Goal: Information Seeking & Learning: Learn about a topic

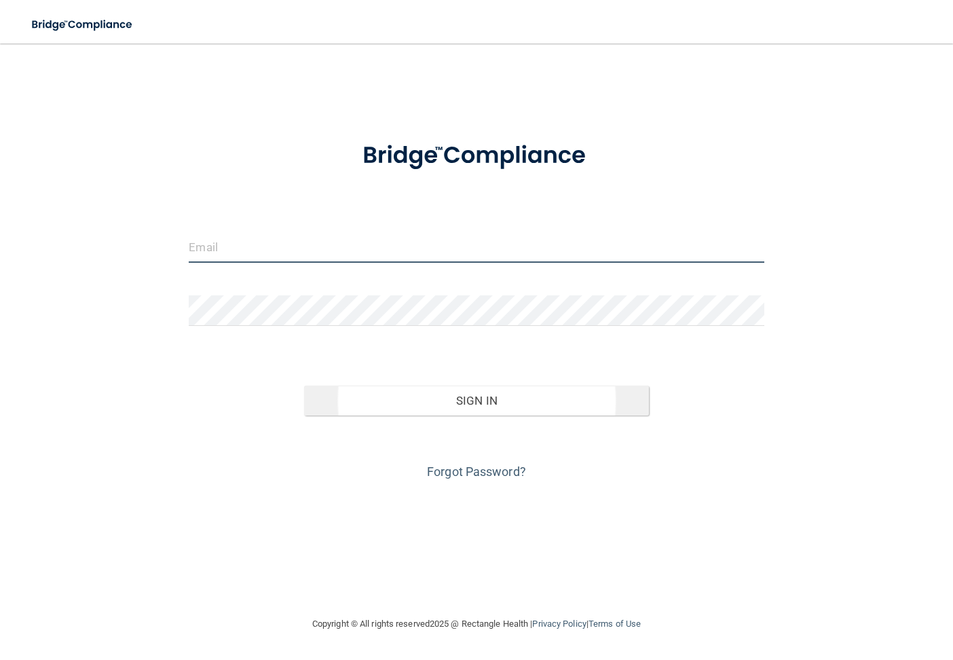
type input "[EMAIL_ADDRESS][DOMAIN_NAME]"
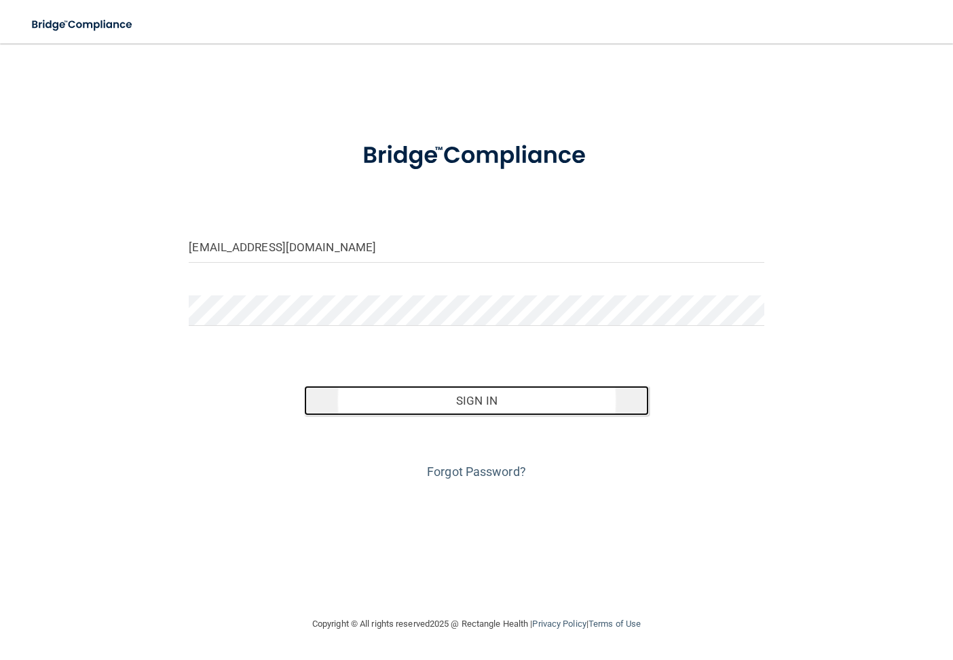
click at [422, 400] on button "Sign In" at bounding box center [476, 400] width 345 height 30
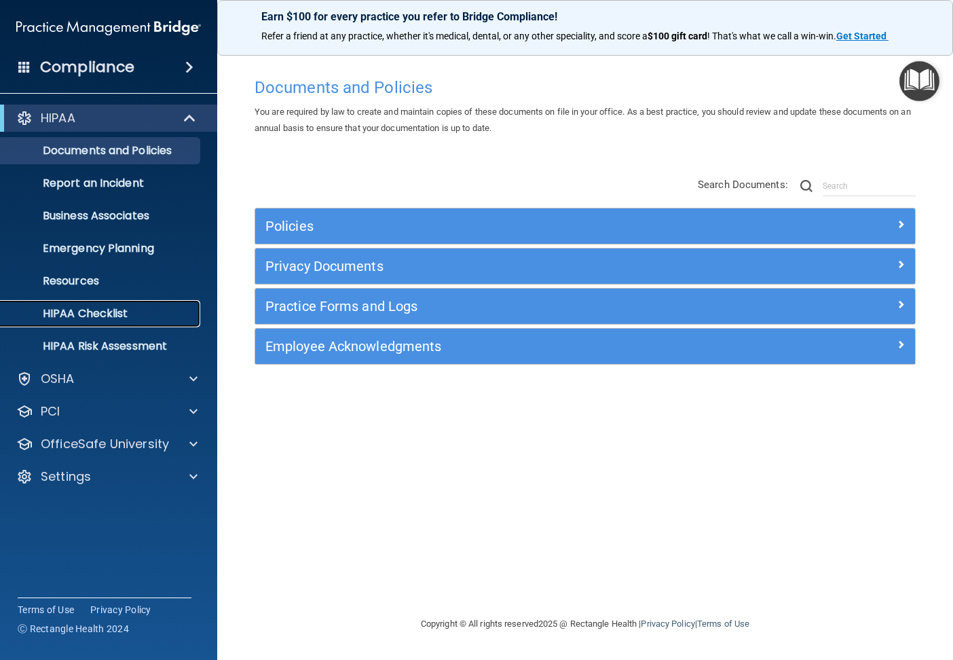
click at [105, 307] on p "HIPAA Checklist" at bounding box center [101, 314] width 185 height 14
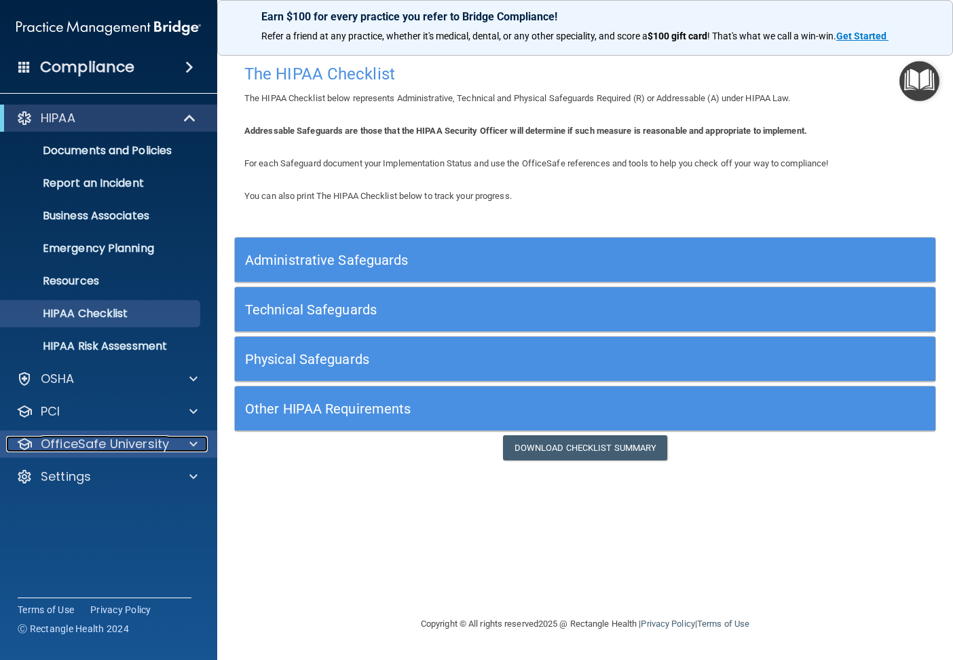
click at [109, 440] on p "OfficeSafe University" at bounding box center [105, 444] width 128 height 16
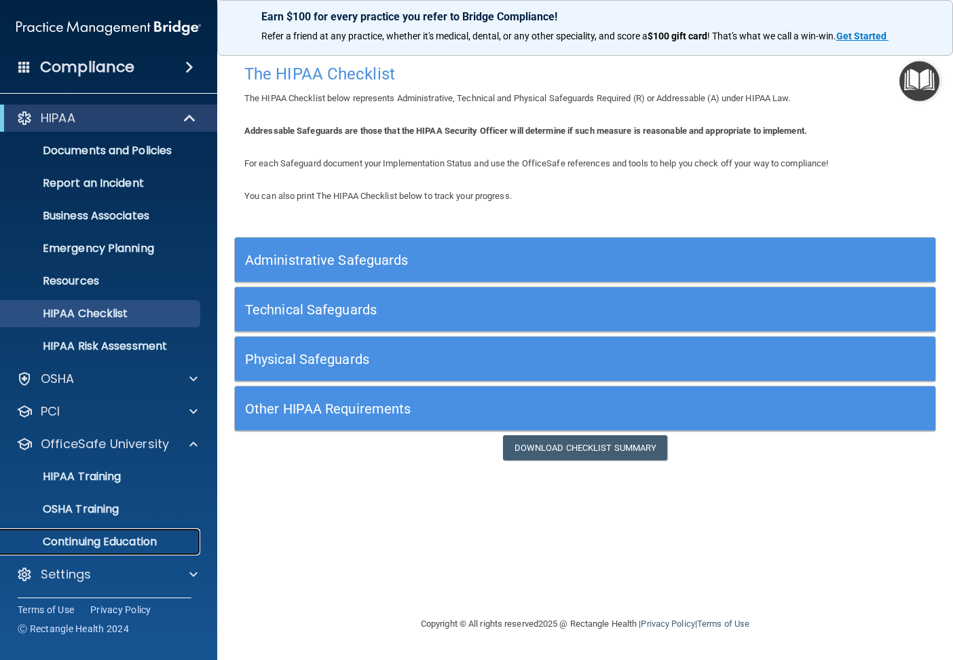
click at [94, 544] on p "Continuing Education" at bounding box center [101, 542] width 185 height 14
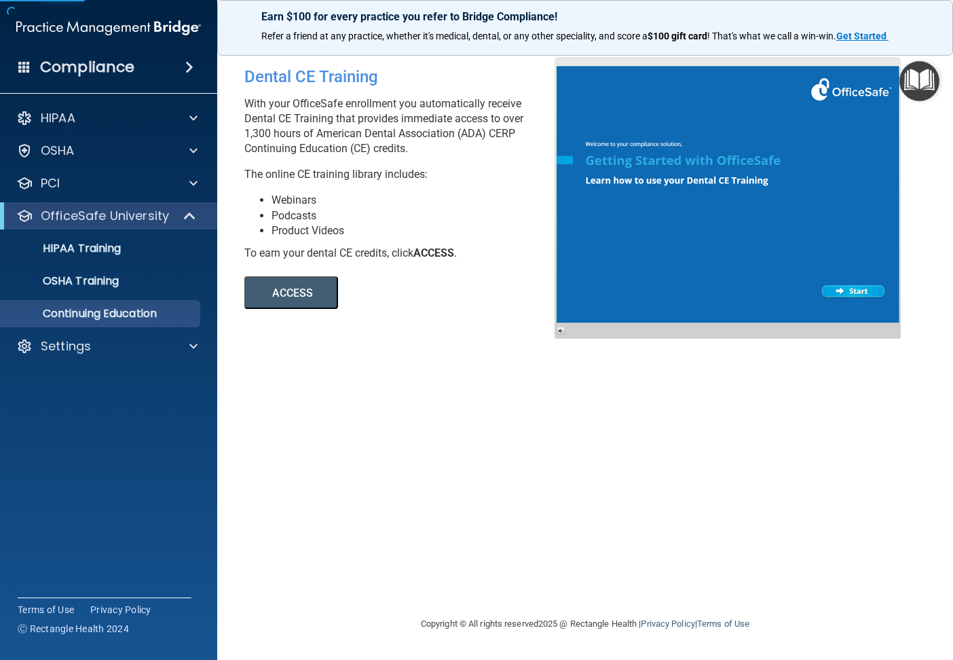
click at [294, 291] on button "ACCESS" at bounding box center [291, 292] width 94 height 33
